Goal: Find specific page/section: Find specific page/section

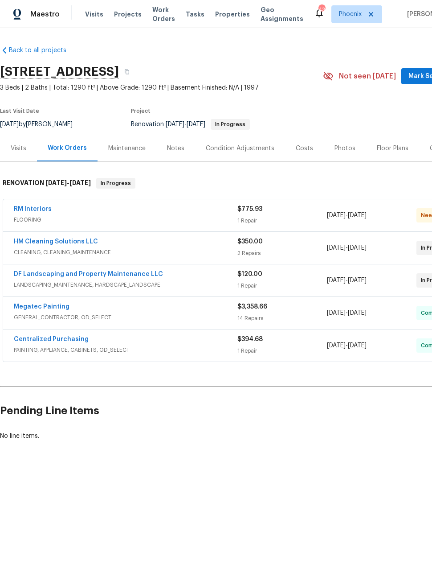
click at [40, 240] on link "HM Cleaning Solutions LLC" at bounding box center [56, 241] width 84 height 6
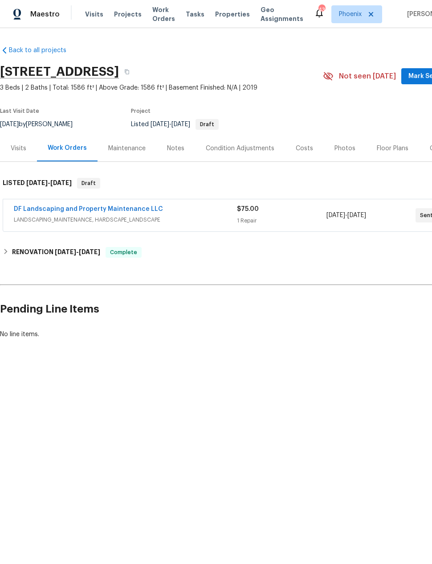
click at [47, 212] on link "DF Landscaping and Property Maintenance LLC" at bounding box center [88, 209] width 149 height 6
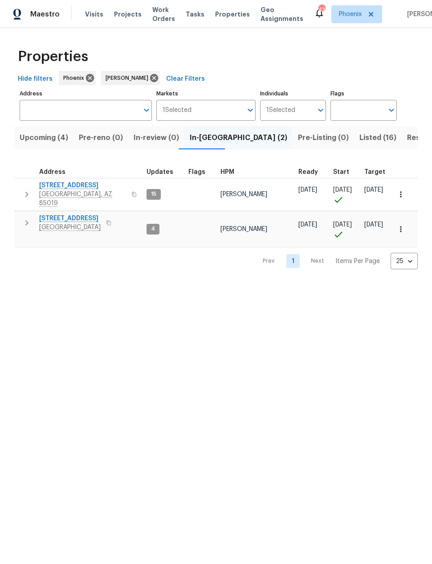
scroll to position [7, 0]
click at [407, 138] on span "Resale (5)" at bounding box center [424, 137] width 35 height 12
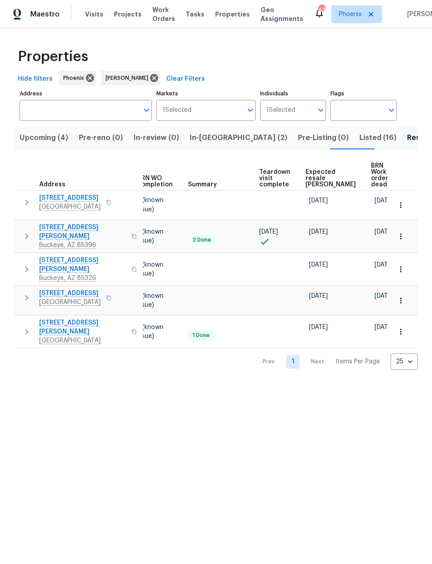
scroll to position [0, 119]
click at [320, 172] on span "Expected resale COE" at bounding box center [331, 178] width 50 height 19
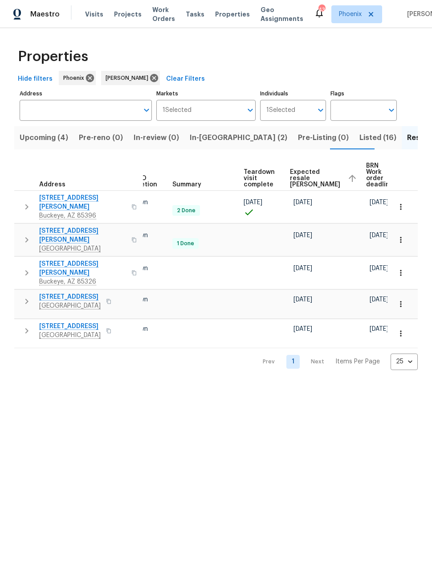
scroll to position [0, 135]
